Goal: Task Accomplishment & Management: Complete application form

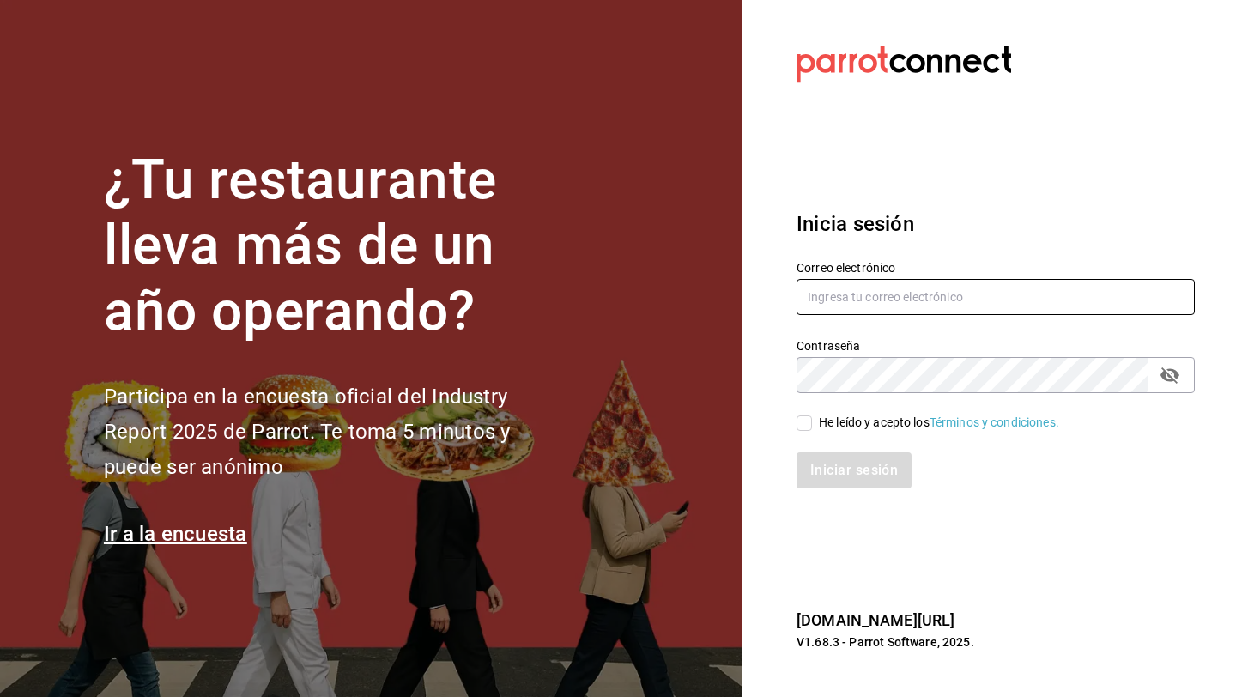
type input "hola@trustjuicery.com"
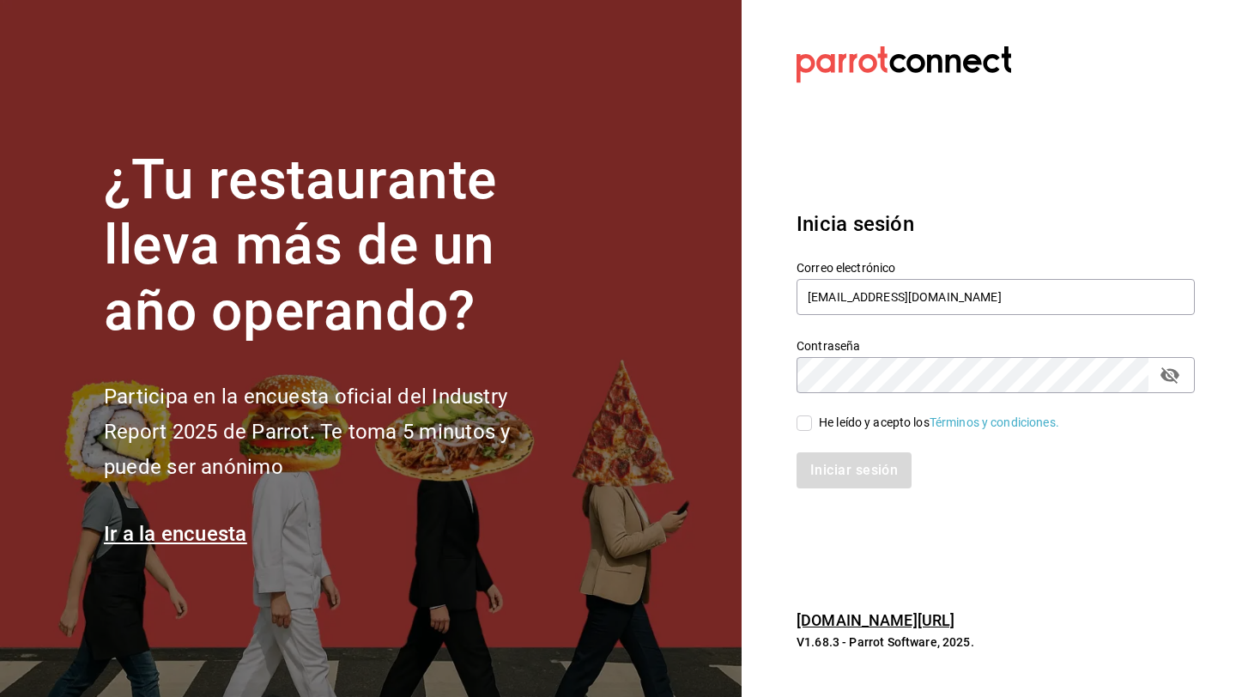
click at [805, 422] on input "He leído y acepto los Términos y condiciones." at bounding box center [804, 422] width 15 height 15
checkbox input "true"
click at [830, 470] on button "Iniciar sesión" at bounding box center [855, 470] width 117 height 36
